Goal: Task Accomplishment & Management: Use online tool/utility

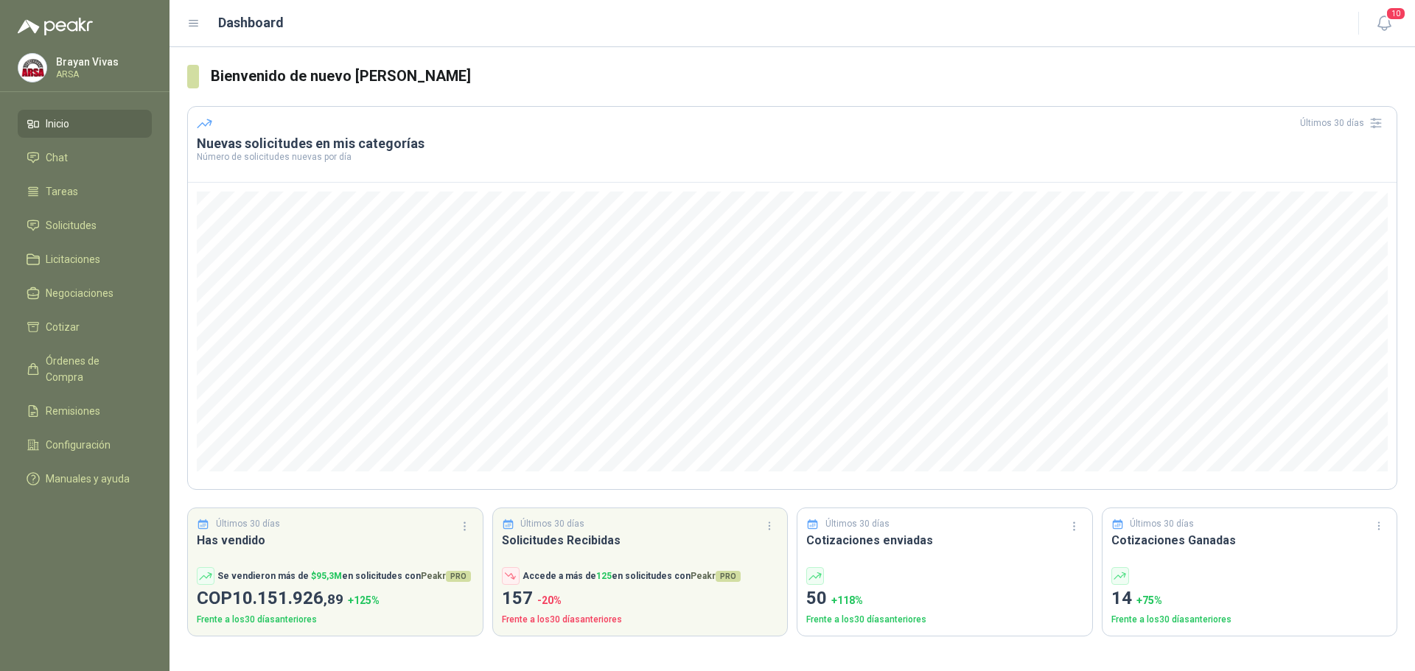
drag, startPoint x: 69, startPoint y: 228, endPoint x: 55, endPoint y: 240, distance: 18.8
click at [69, 228] on span "Solicitudes" at bounding box center [71, 225] width 51 height 16
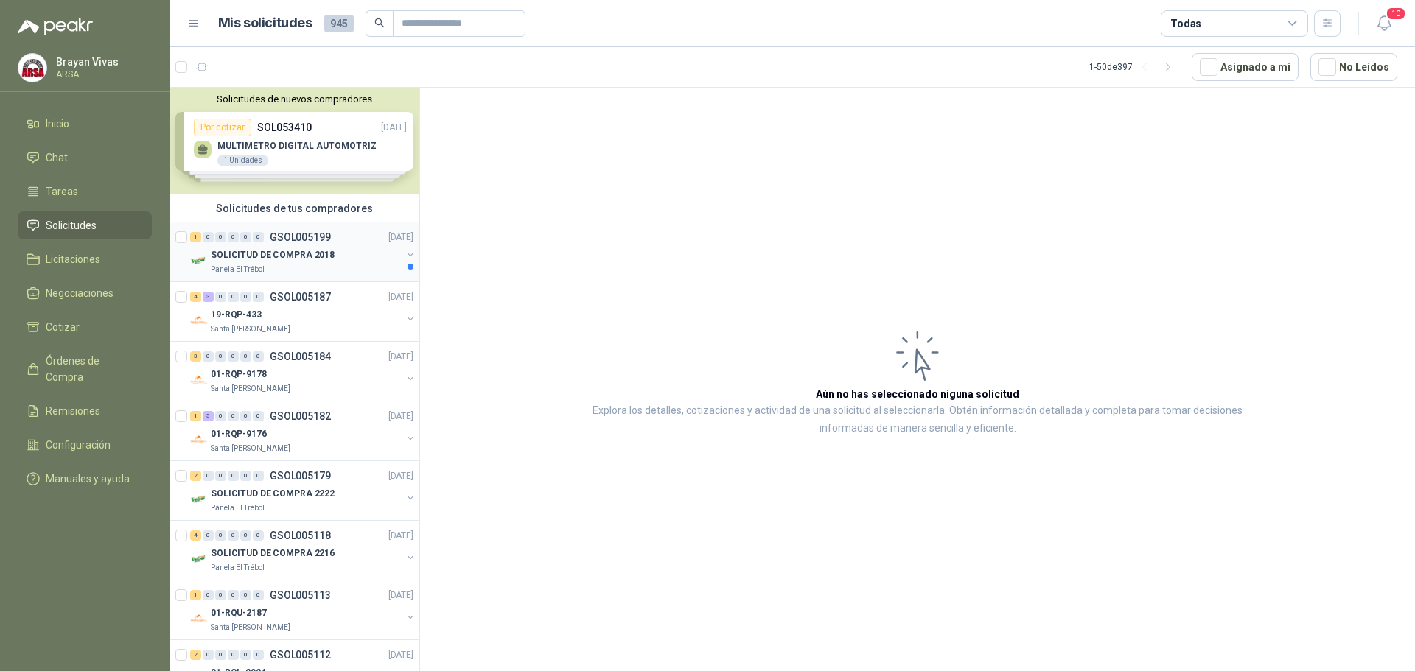
click at [363, 257] on div "SOLICITUD DE COMPRA 2018" at bounding box center [306, 255] width 191 height 18
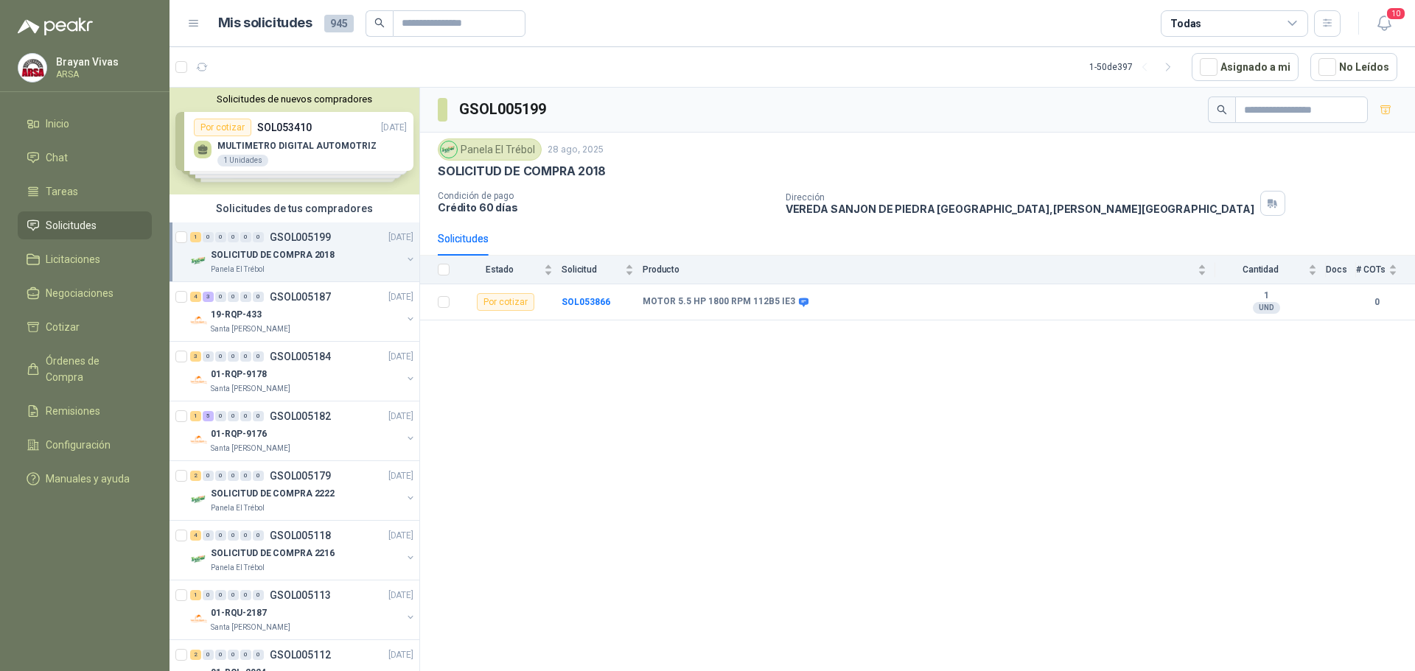
click at [641, 423] on div "GSOL005199 Panela El Trébol [DATE] SOLICITUD DE COMPRA 2018 Condición de pago C…" at bounding box center [917, 382] width 995 height 589
drag, startPoint x: 574, startPoint y: 301, endPoint x: 549, endPoint y: 321, distance: 32.0
click at [574, 301] on b "SOL053866" at bounding box center [585, 302] width 49 height 10
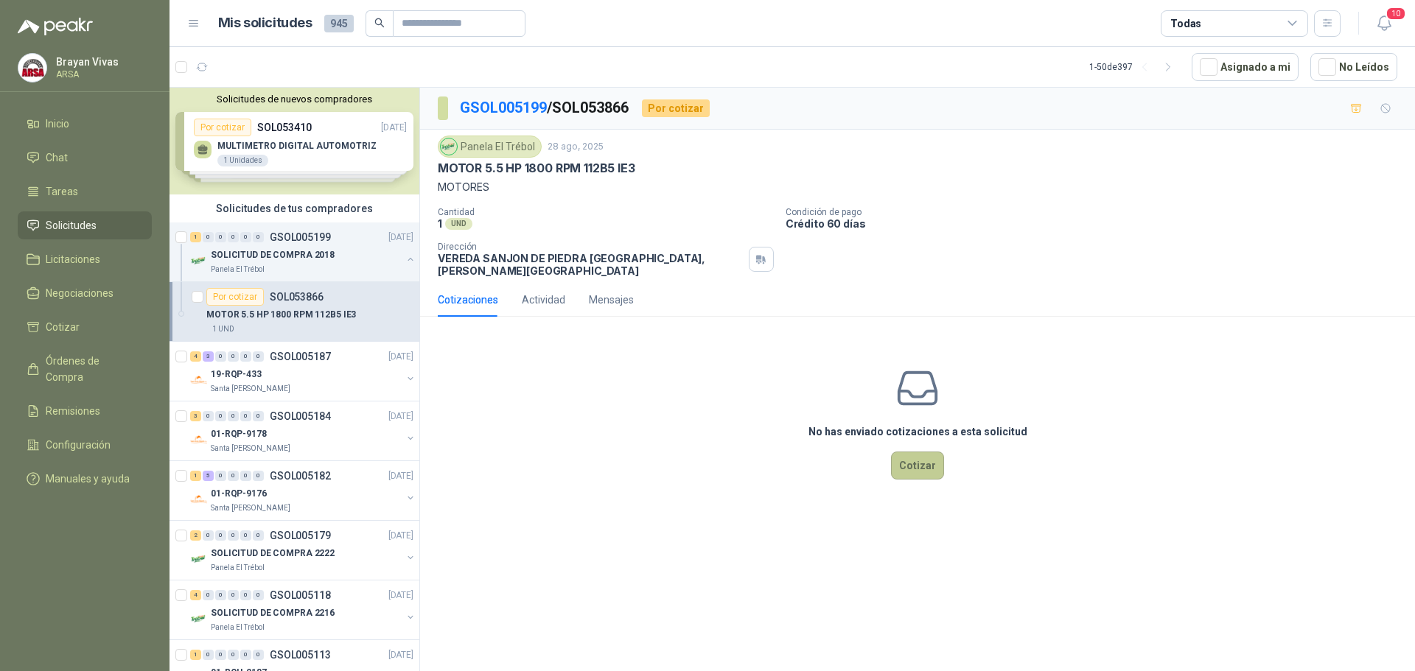
click at [925, 460] on button "Cotizar" at bounding box center [917, 466] width 53 height 28
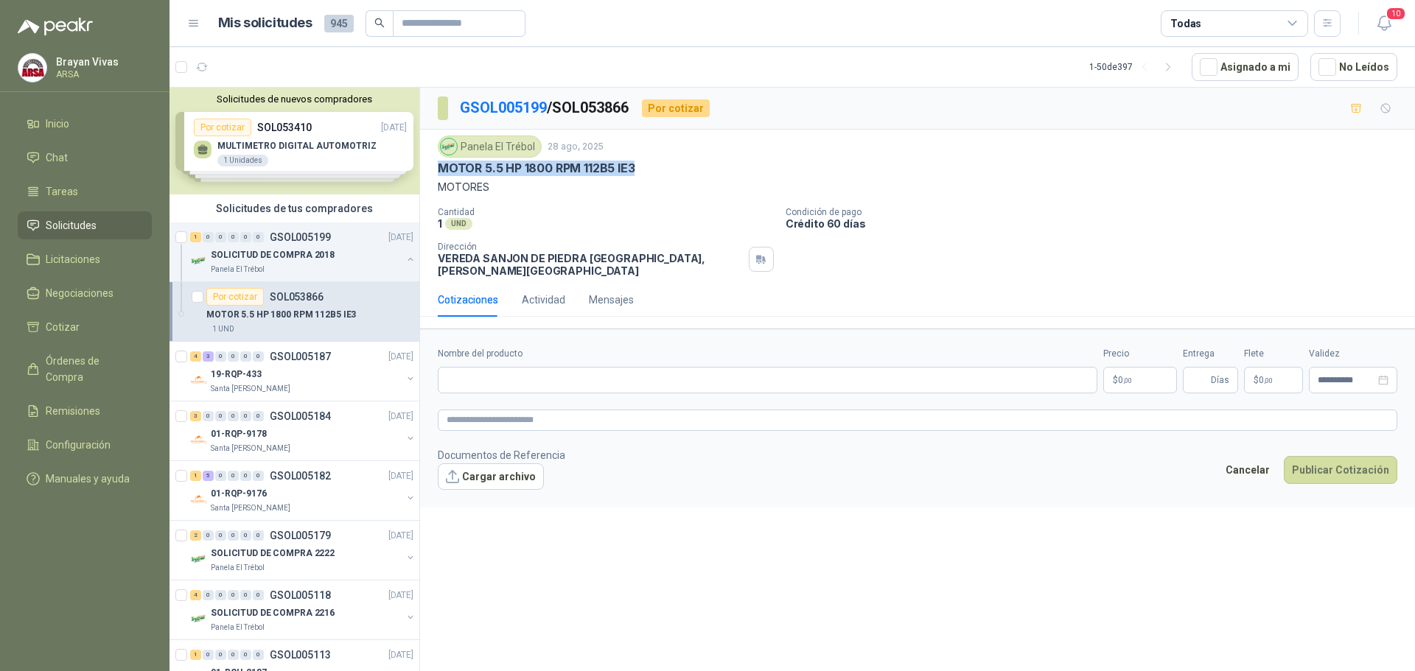
drag, startPoint x: 440, startPoint y: 167, endPoint x: 637, endPoint y: 167, distance: 196.7
click at [637, 167] on div "MOTOR 5.5 HP 1800 RPM 112B5 IE3" at bounding box center [917, 168] width 959 height 15
copy p "MOTOR 5.5 HP 1800 RPM 112B5 IE3"
click at [538, 372] on input "Nombre del producto" at bounding box center [767, 380] width 659 height 27
paste input "**********"
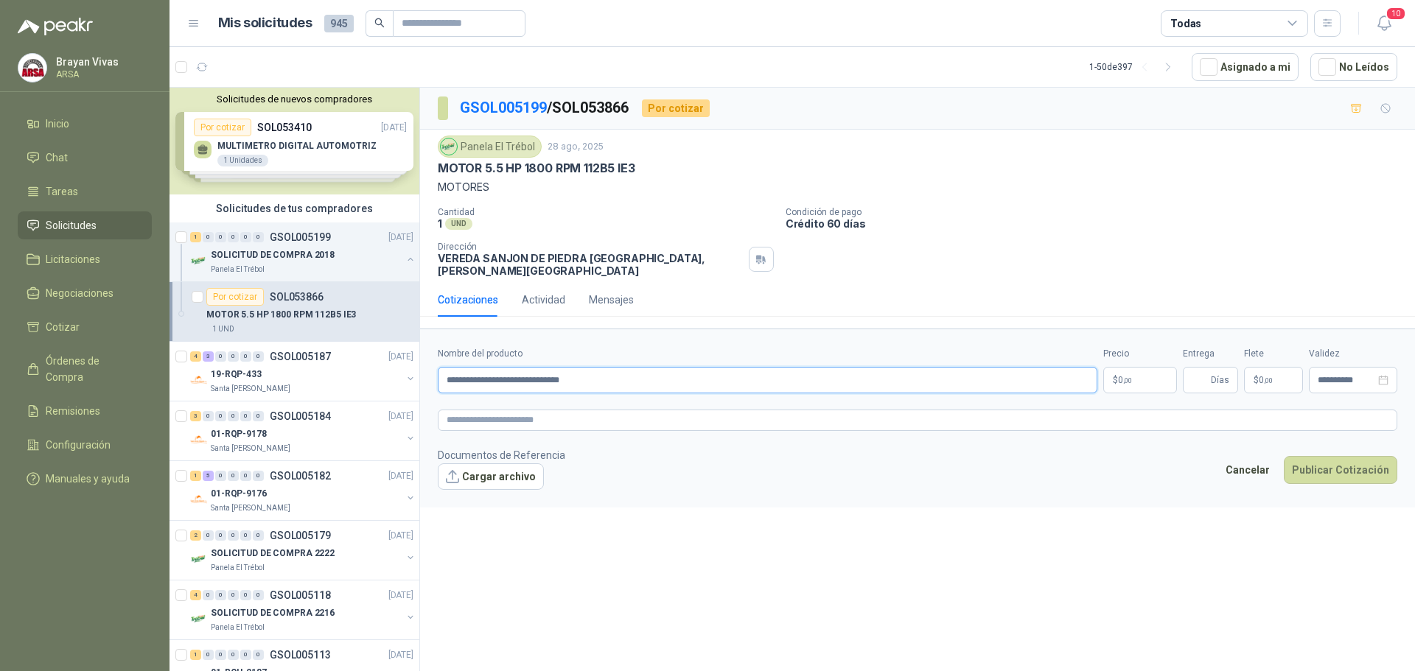
type input "**********"
click at [1120, 367] on p "$ 0 ,00" at bounding box center [1140, 380] width 74 height 27
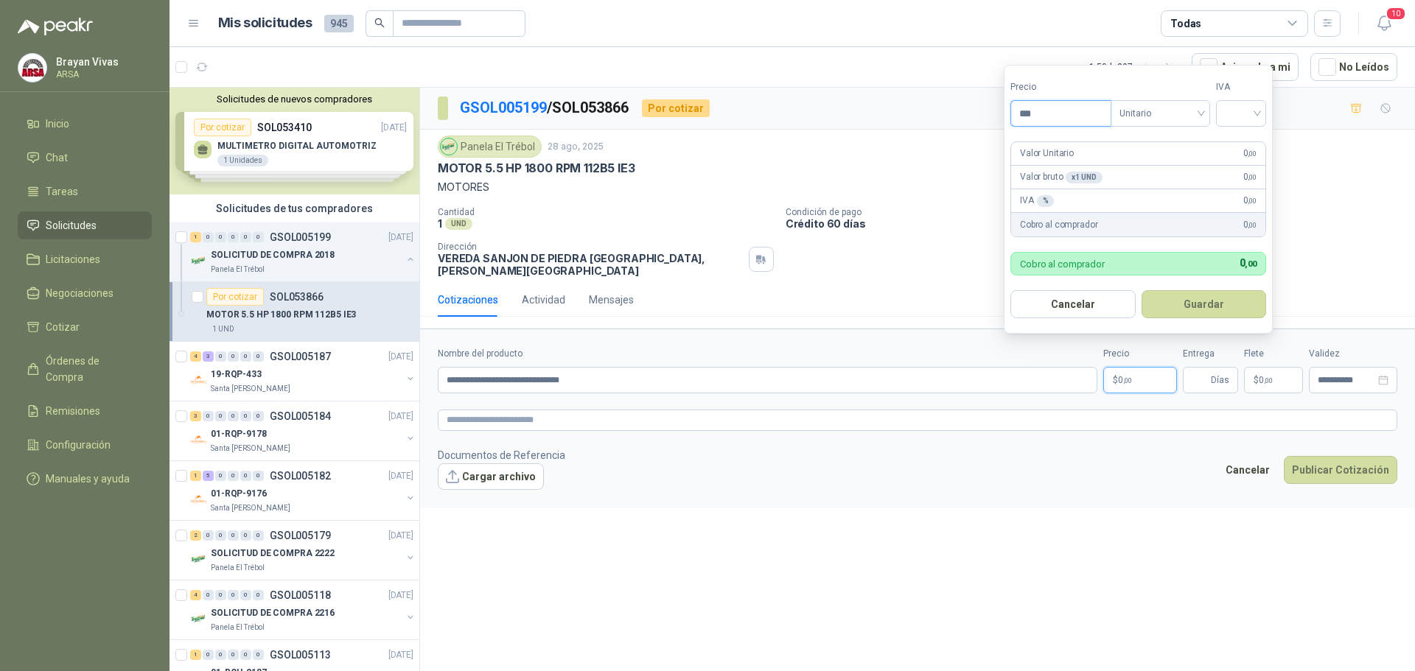
click at [1047, 120] on input "***" at bounding box center [1060, 113] width 99 height 25
type input "**********"
click at [1237, 112] on input "search" at bounding box center [1240, 112] width 32 height 22
click at [1241, 145] on div "19%" at bounding box center [1243, 144] width 27 height 16
click at [1202, 306] on button "Guardar" at bounding box center [1206, 304] width 127 height 28
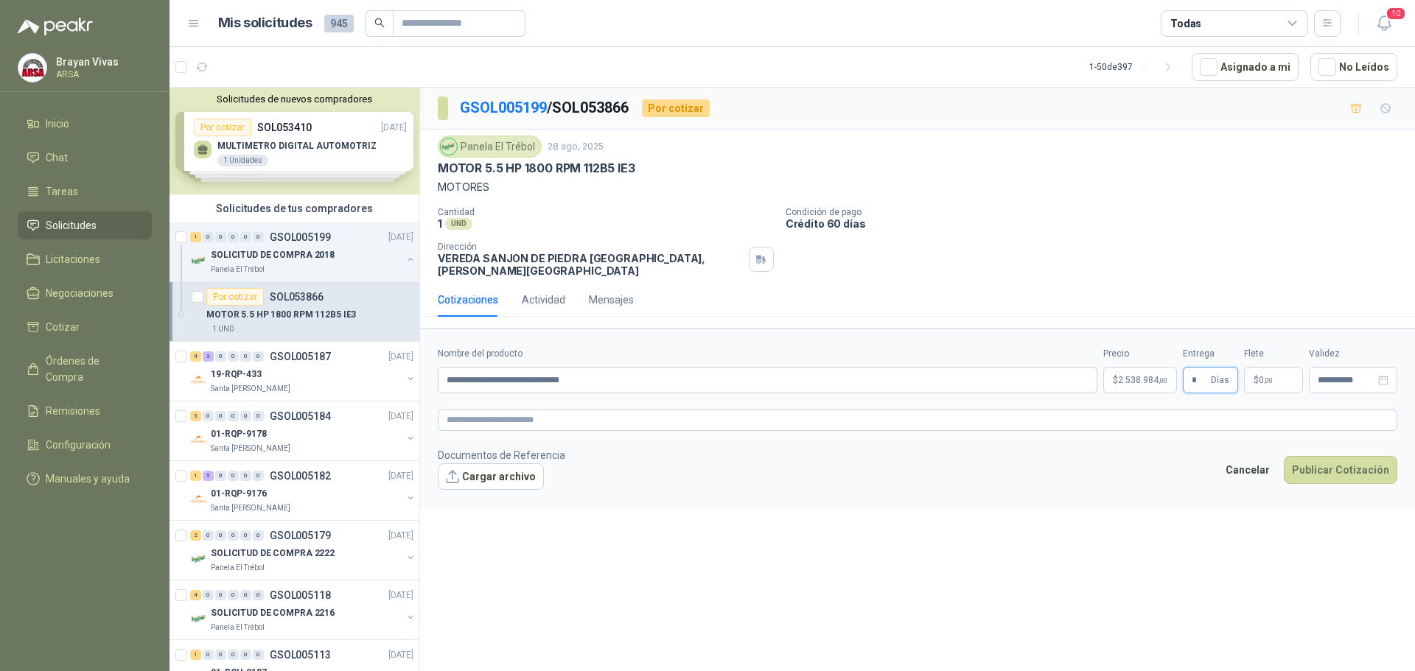
type input "*"
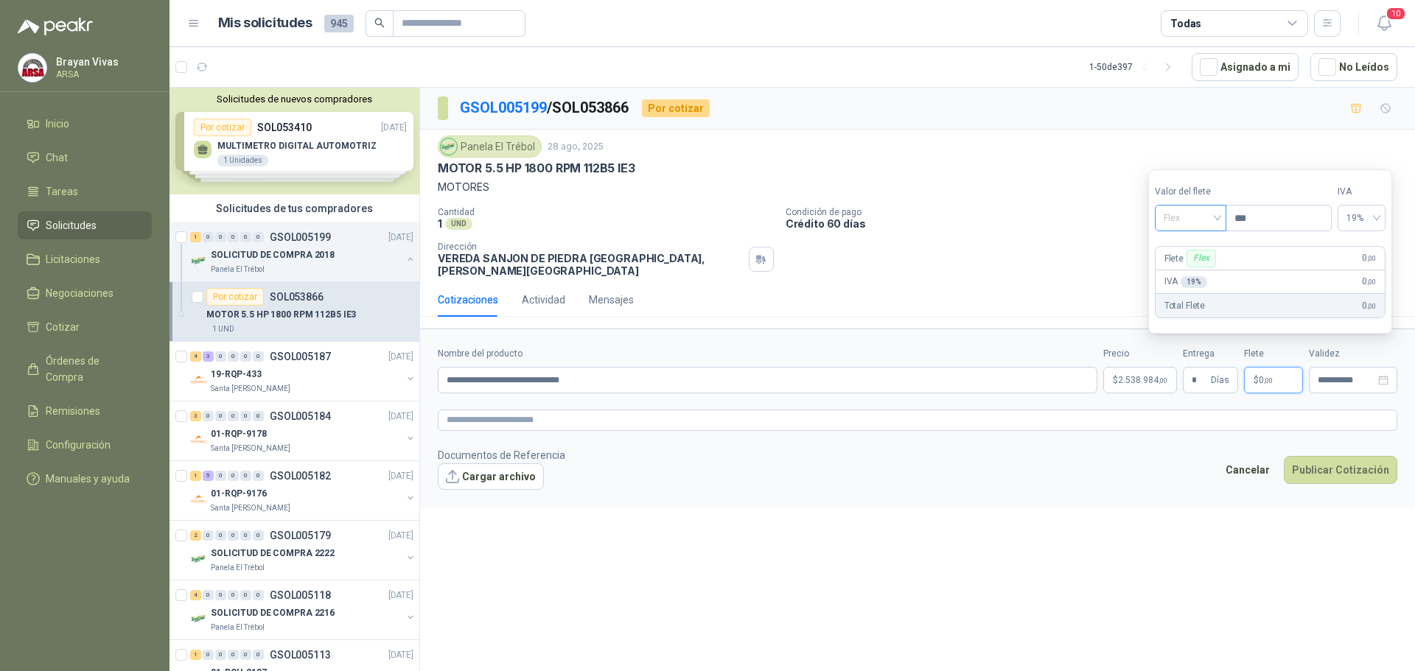
click at [1189, 213] on span "Flex" at bounding box center [1190, 218] width 54 height 22
click at [1191, 271] on div "Incluido" at bounding box center [1191, 272] width 51 height 16
drag, startPoint x: 1154, startPoint y: 525, endPoint x: 1216, endPoint y: 487, distance: 72.4
click at [1154, 525] on div "**********" at bounding box center [917, 382] width 995 height 589
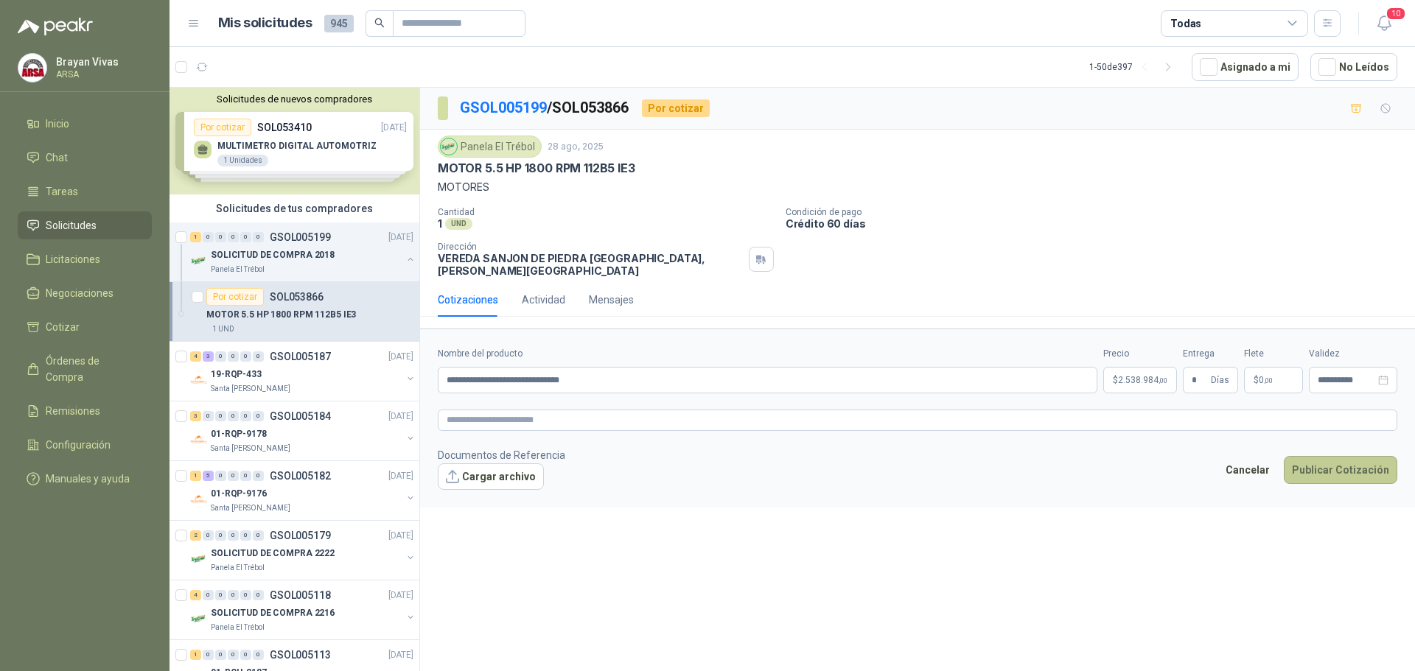
click at [1325, 459] on button "Publicar Cotización" at bounding box center [1339, 470] width 113 height 28
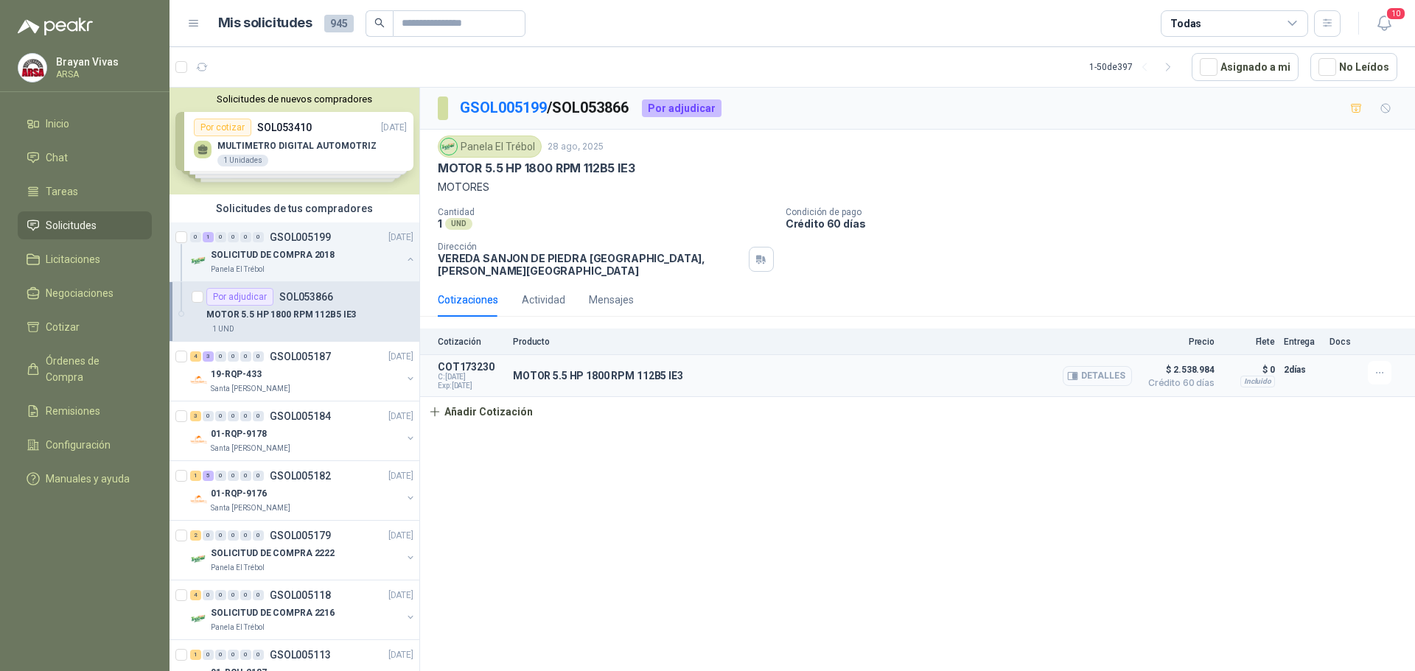
click at [1068, 366] on button "Detalles" at bounding box center [1096, 376] width 69 height 20
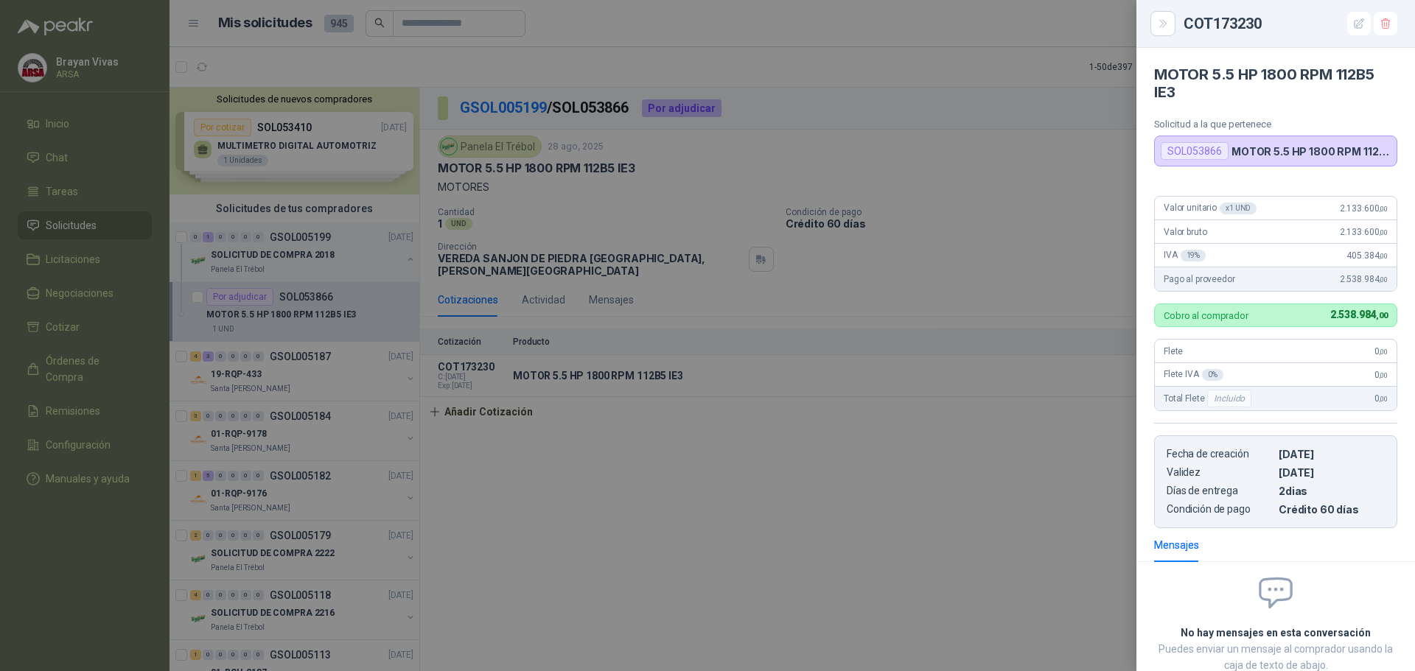
scroll to position [94, 0]
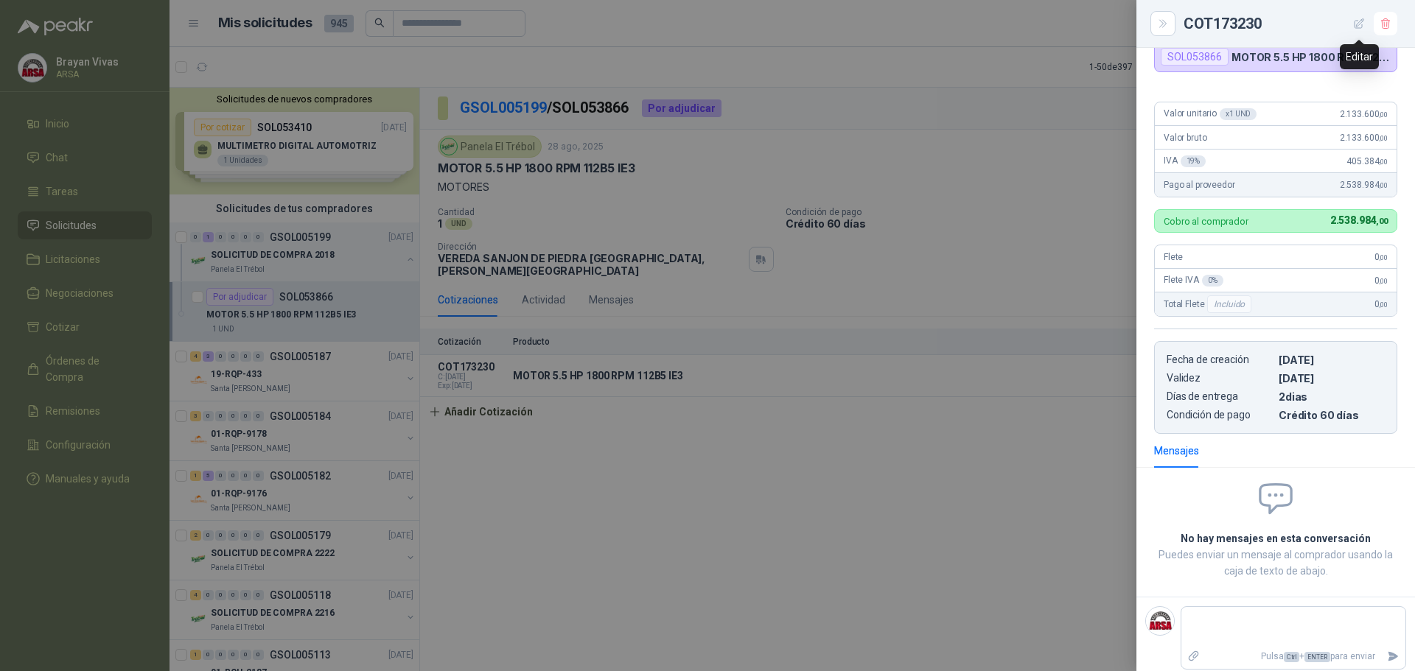
click at [1358, 24] on icon "button" at bounding box center [1359, 24] width 13 height 13
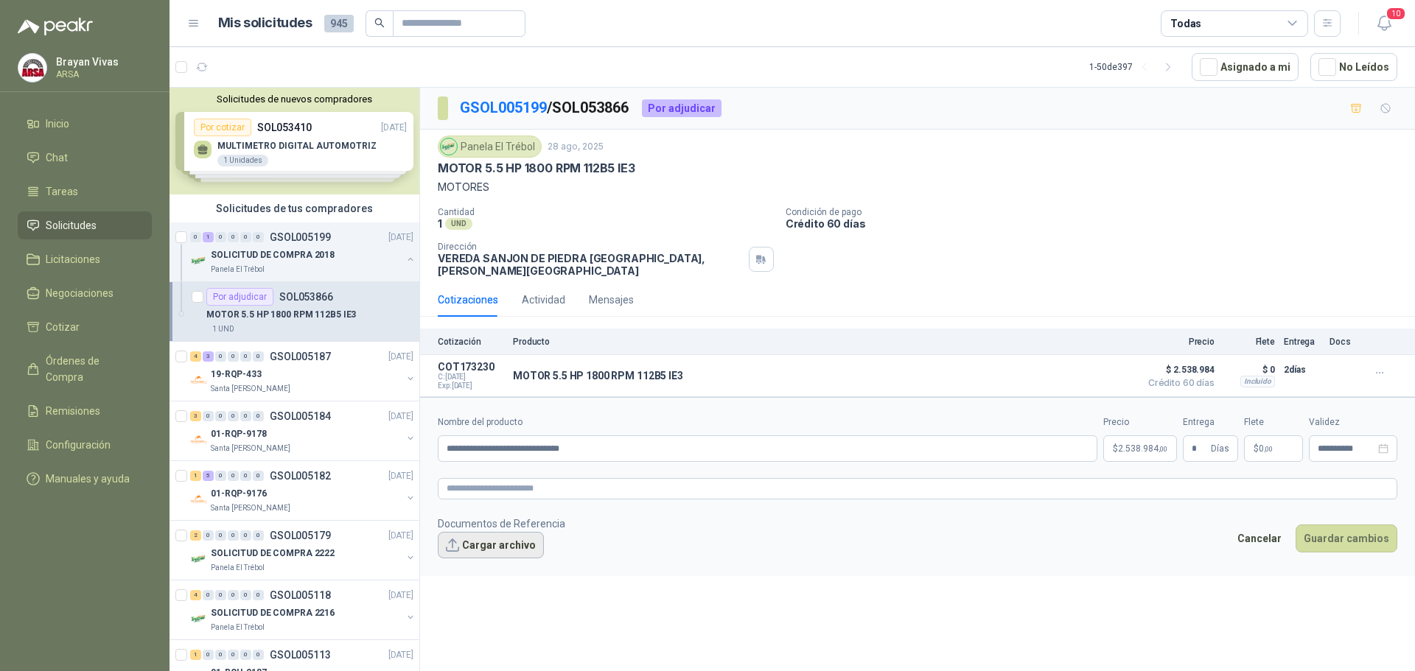
click at [465, 536] on button "Cargar archivo" at bounding box center [491, 545] width 106 height 27
click at [1321, 546] on button "Guardar cambios" at bounding box center [1346, 558] width 102 height 28
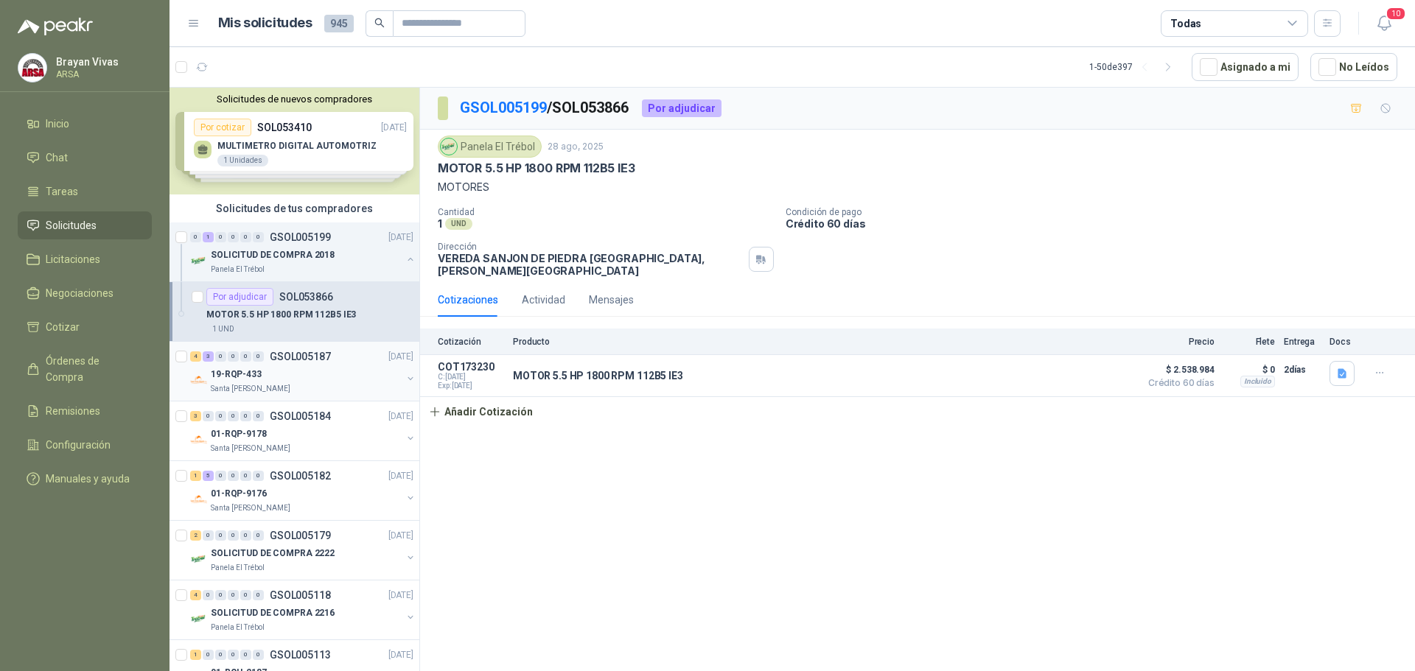
click at [303, 378] on div "19-RQP-433" at bounding box center [306, 374] width 191 height 18
